Goal: Information Seeking & Learning: Learn about a topic

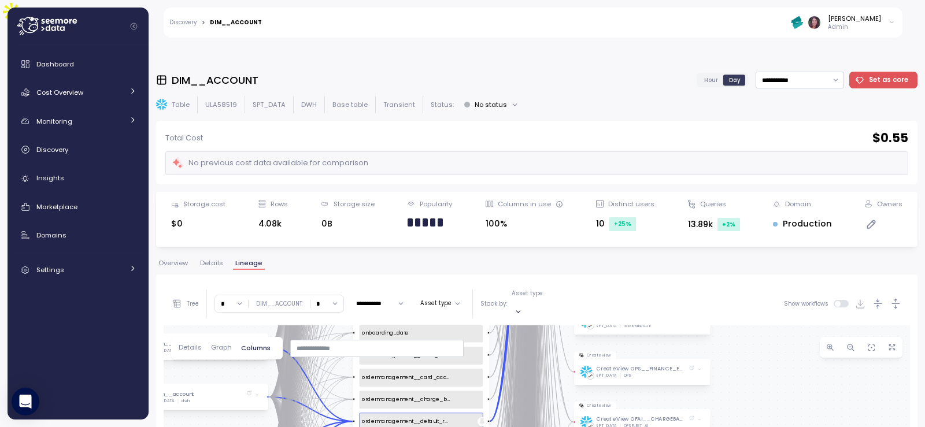
scroll to position [113, 0]
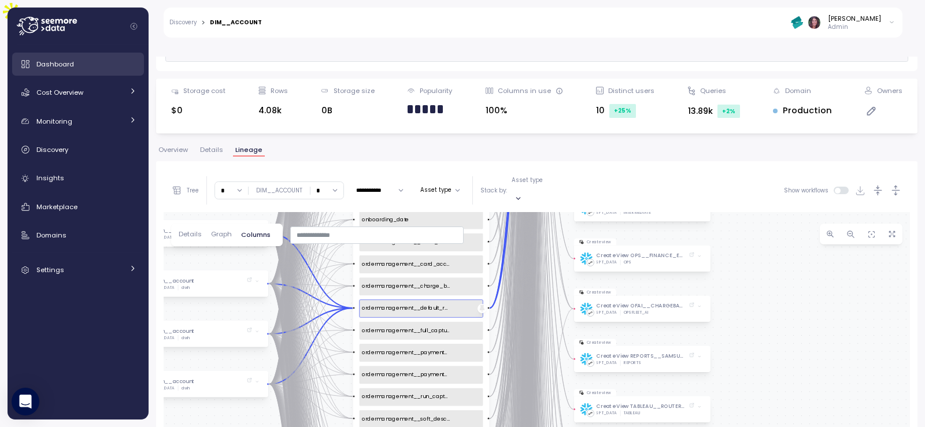
click at [67, 64] on span "Dashboard" at bounding box center [55, 64] width 38 height 9
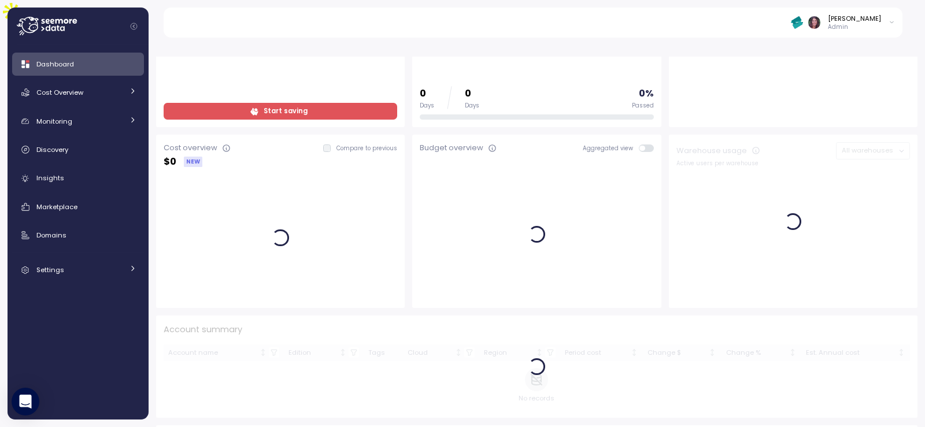
click at [803, 23] on img at bounding box center [797, 22] width 12 height 12
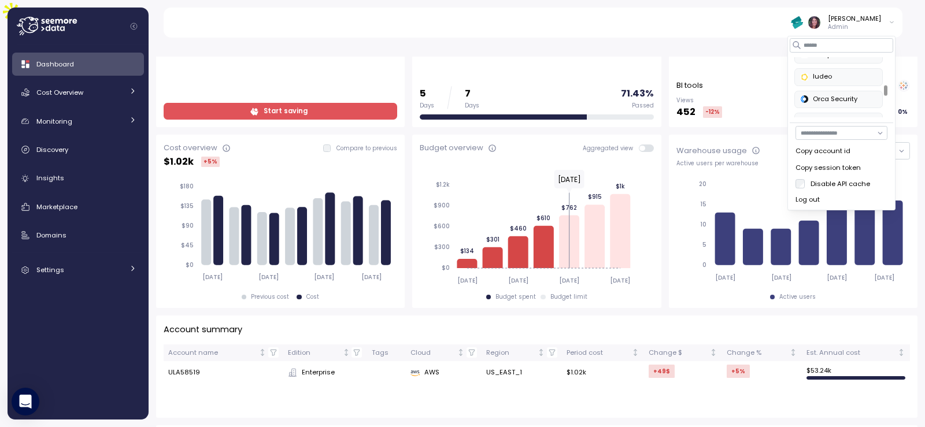
scroll to position [270, 0]
click at [823, 65] on div "Juniper Networks" at bounding box center [839, 63] width 76 height 10
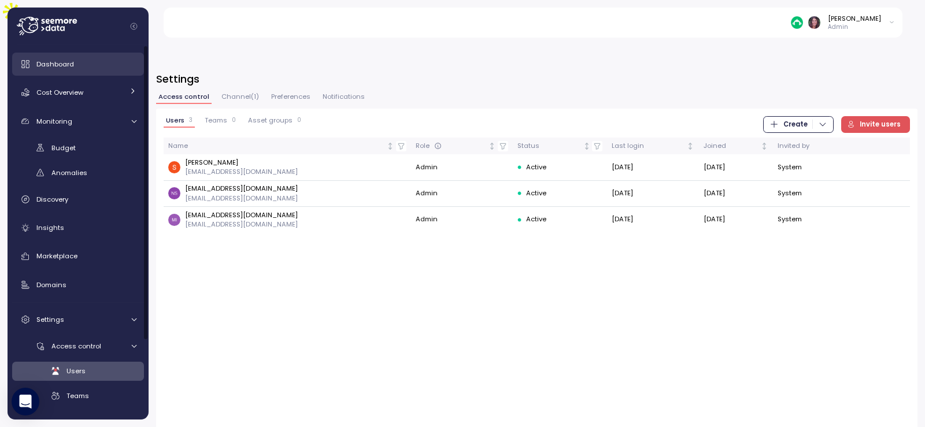
click at [100, 62] on div "Dashboard" at bounding box center [86, 64] width 100 height 12
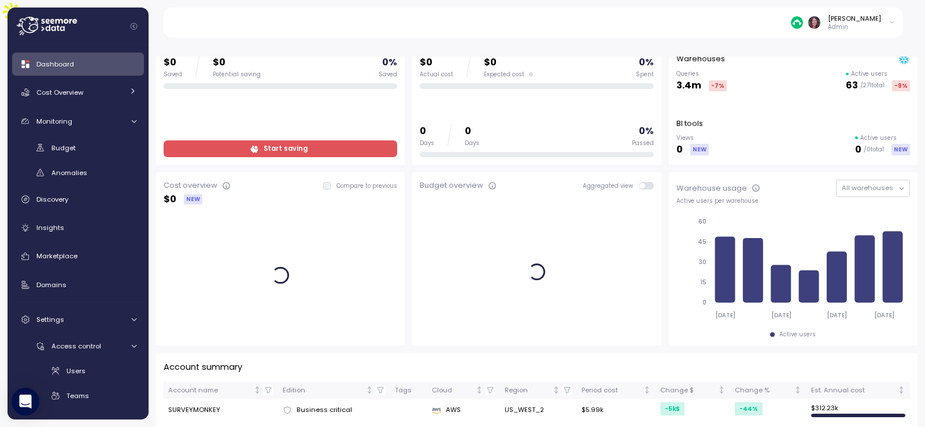
scroll to position [154, 0]
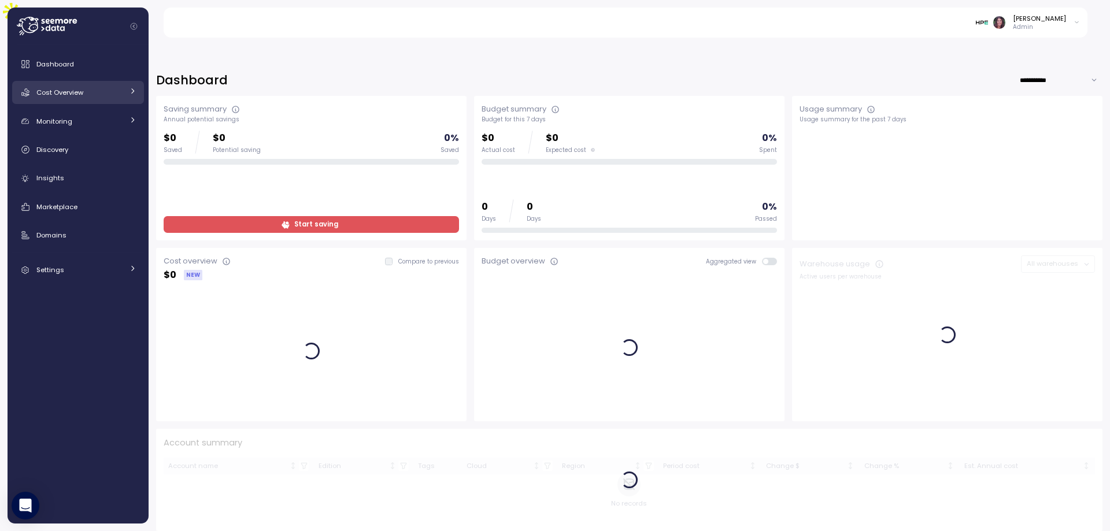
click at [83, 91] on span "Cost Overview" at bounding box center [59, 92] width 47 height 9
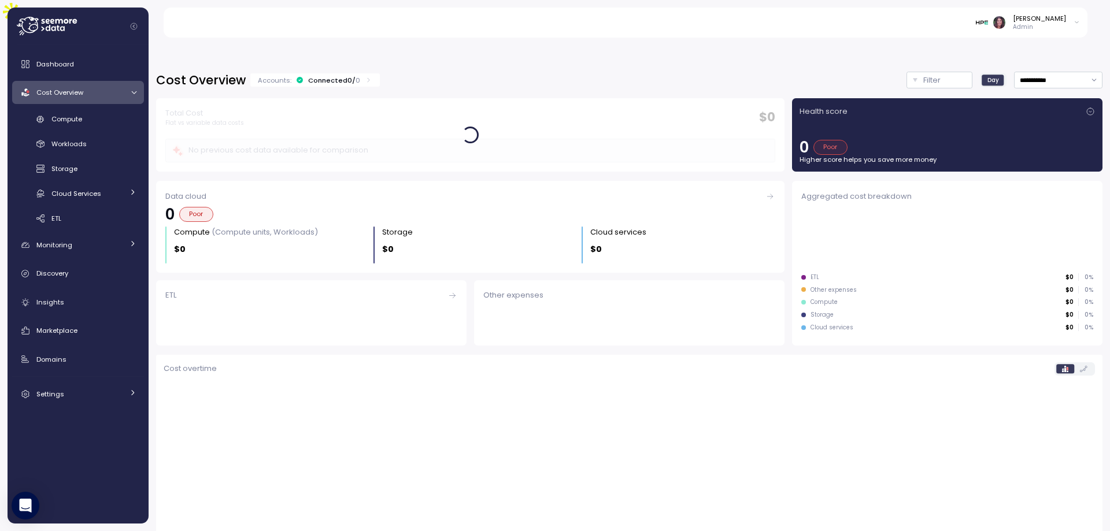
click at [337, 76] on div "Connected 0 / 0" at bounding box center [334, 80] width 52 height 9
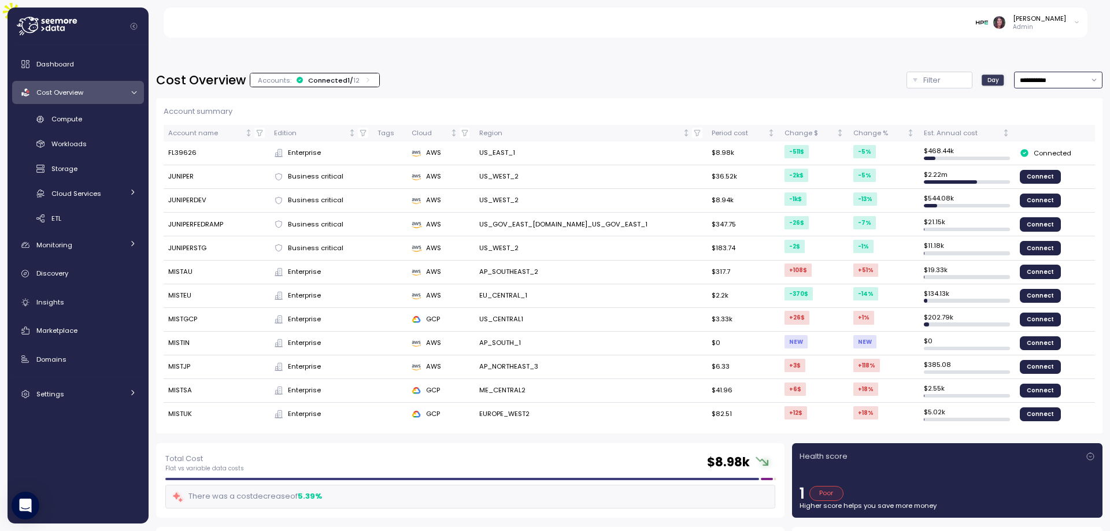
click at [1032, 72] on input "**********" at bounding box center [1058, 80] width 88 height 17
click at [1002, 133] on div "Last 30 days" at bounding box center [1026, 136] width 56 height 9
type input "**********"
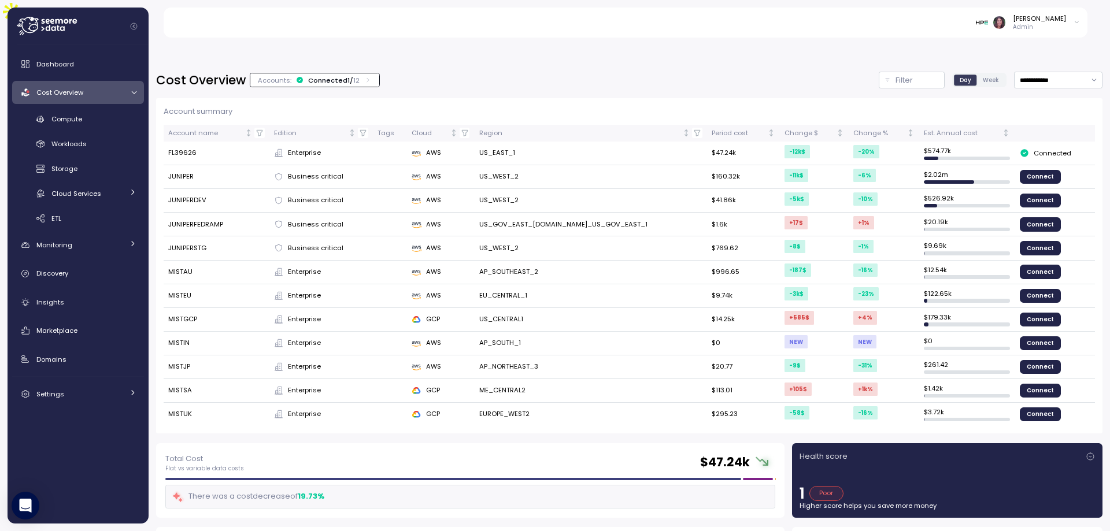
click at [988, 25] on img at bounding box center [982, 22] width 12 height 12
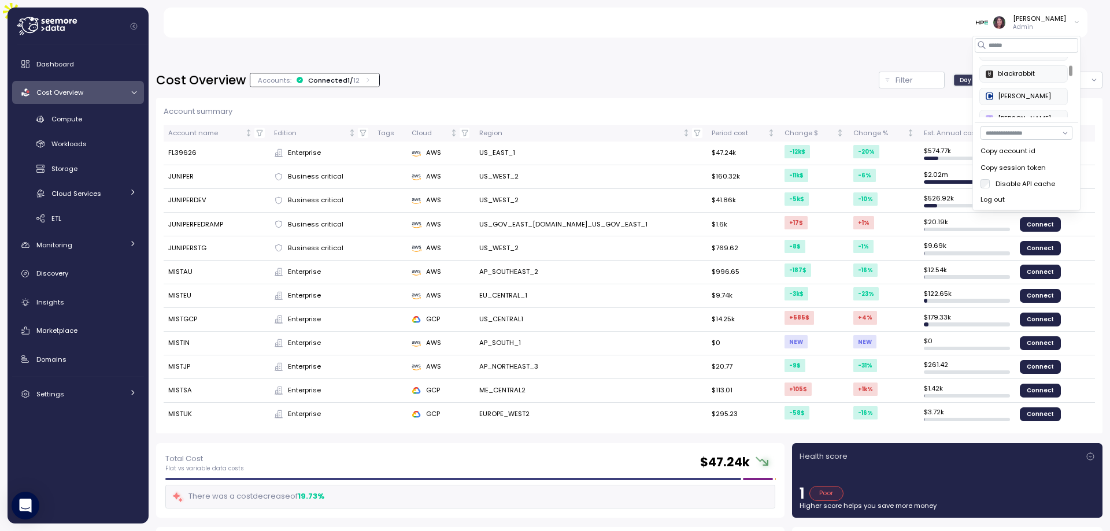
scroll to position [69, 0]
click at [1009, 105] on div "Crawford" at bounding box center [1024, 109] width 76 height 10
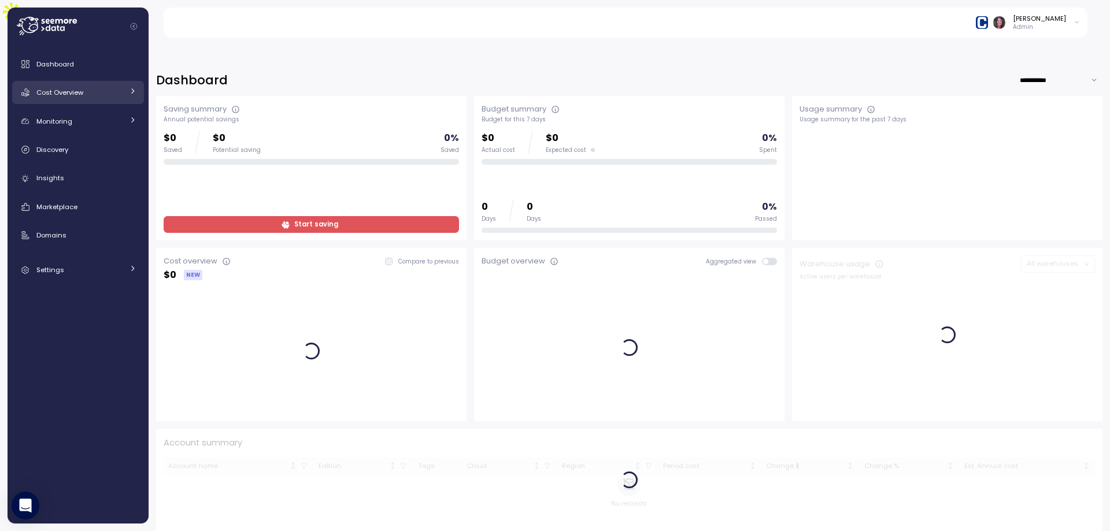
click at [119, 92] on div "Cost Overview" at bounding box center [79, 93] width 87 height 12
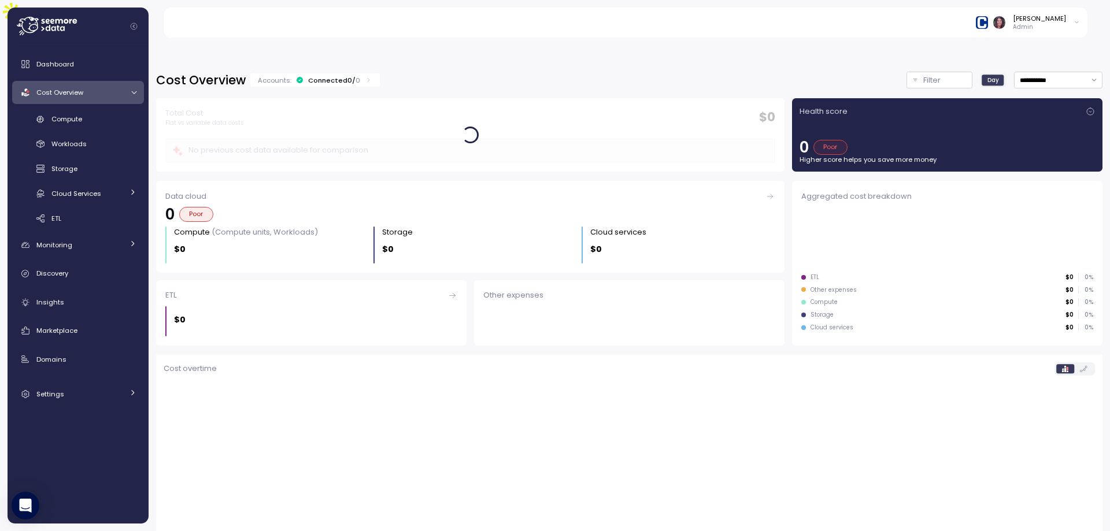
click at [365, 76] on icon at bounding box center [369, 80] width 8 height 8
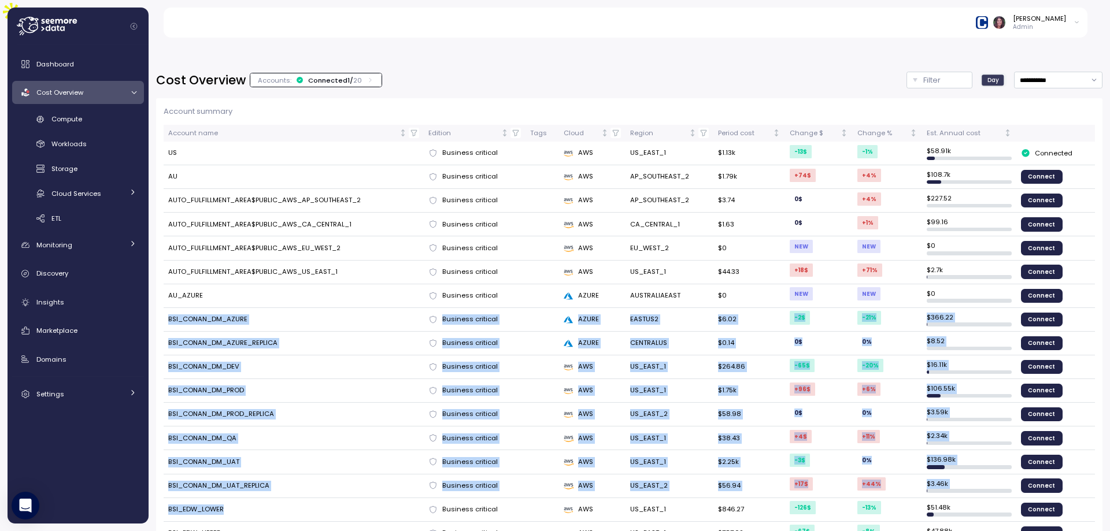
drag, startPoint x: 168, startPoint y: 289, endPoint x: 258, endPoint y: 481, distance: 211.6
click at [258, 481] on tbody "US Business critical AWS US_EAST_1 $1.13k -13 $ -1 % $ 58.91k Connected AU Busi…" at bounding box center [630, 379] width 932 height 475
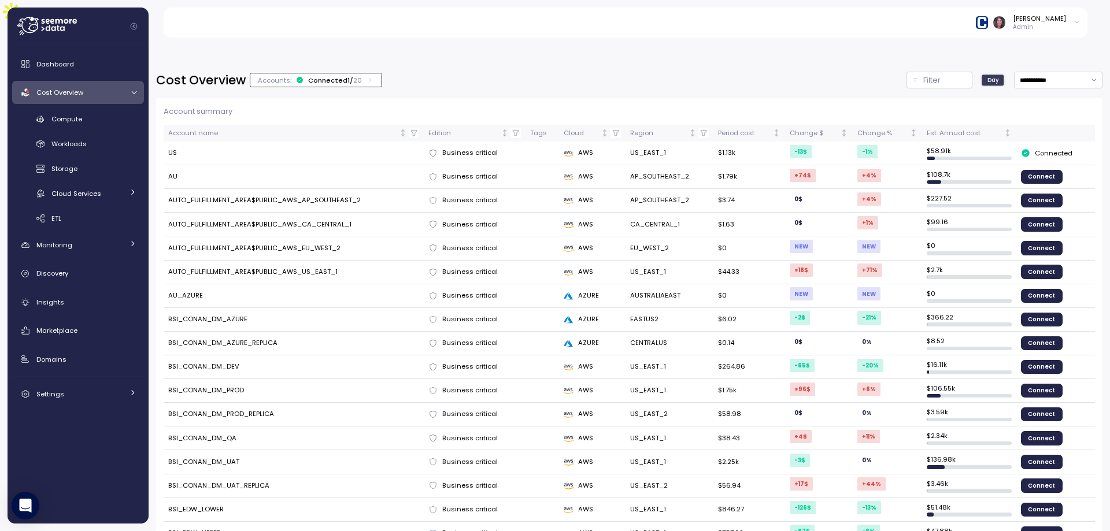
click at [953, 106] on p "Account summary" at bounding box center [630, 112] width 932 height 12
